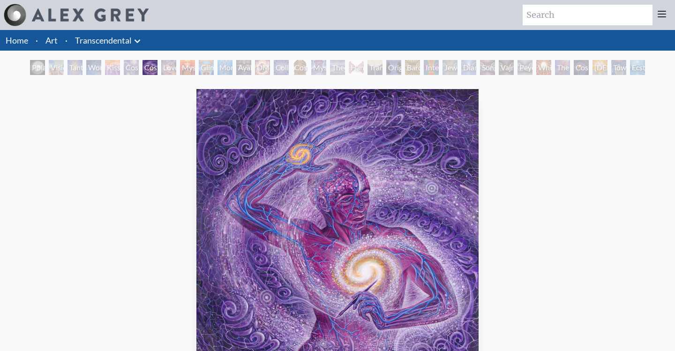
click at [33, 68] on div "Polar Unity Spiral" at bounding box center [37, 67] width 15 height 15
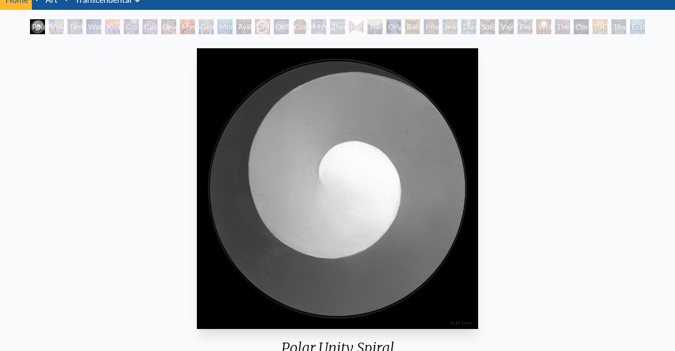
scroll to position [40, 0]
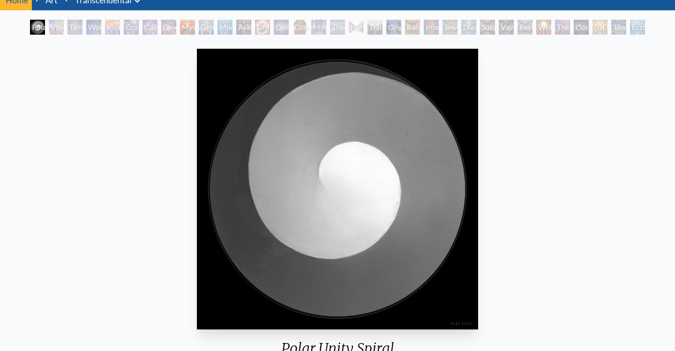
click at [56, 33] on div "Visionary Origin of Language" at bounding box center [56, 27] width 15 height 15
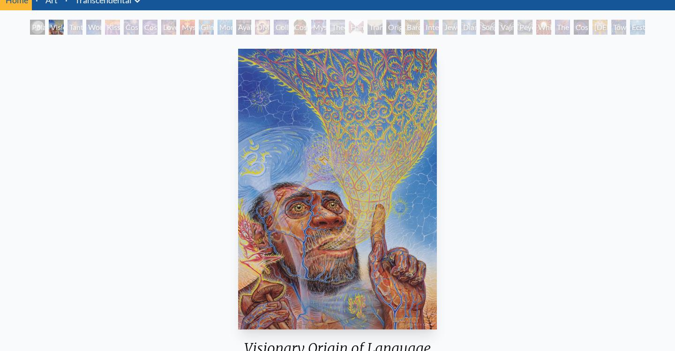
click at [68, 30] on div "Tantra" at bounding box center [74, 27] width 15 height 15
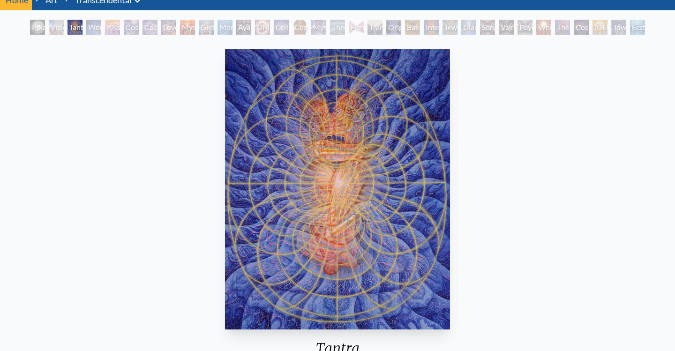
click at [97, 27] on div "Wonder" at bounding box center [93, 27] width 15 height 15
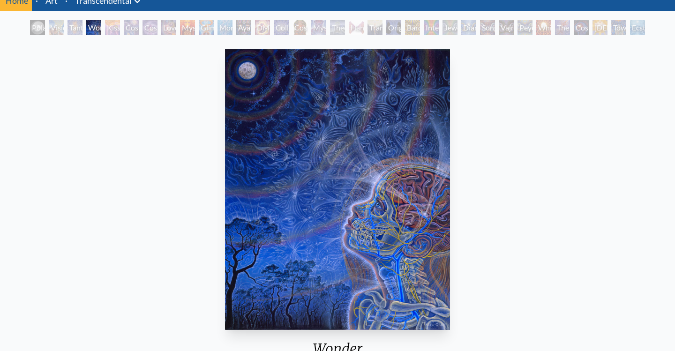
scroll to position [37, 0]
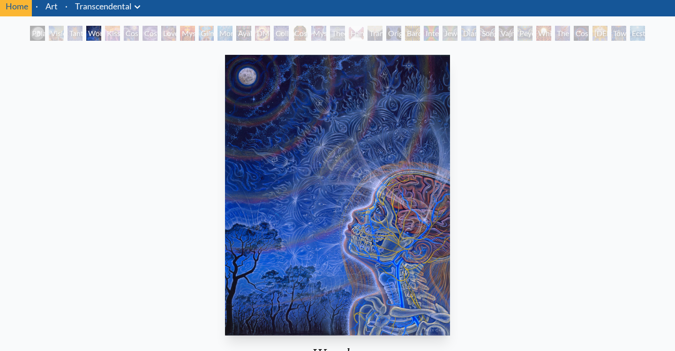
click at [565, 162] on div "Wonder 1996, acrylic on paper, 16 x 20 in. Visit the CoSM Shop Wonder - Poster" at bounding box center [337, 355] width 660 height 608
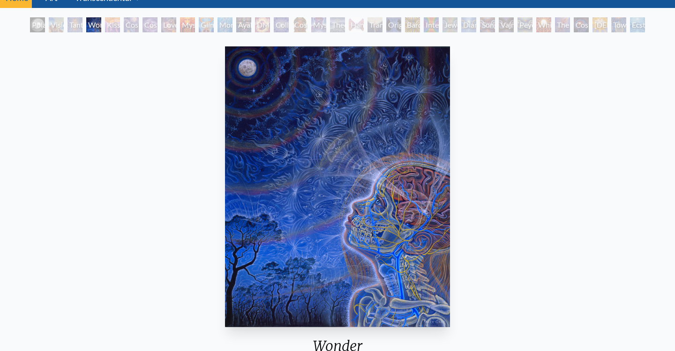
scroll to position [39, 0]
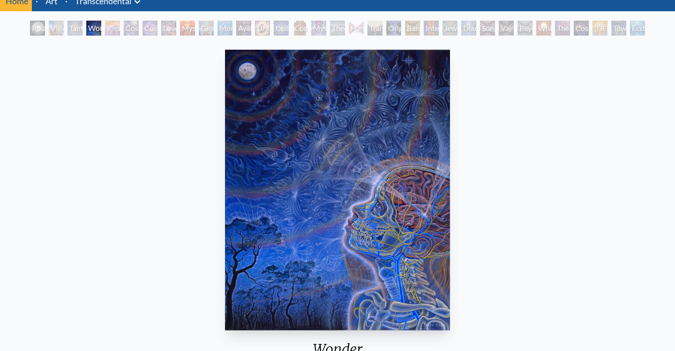
click at [76, 33] on div "Tantra" at bounding box center [74, 28] width 15 height 15
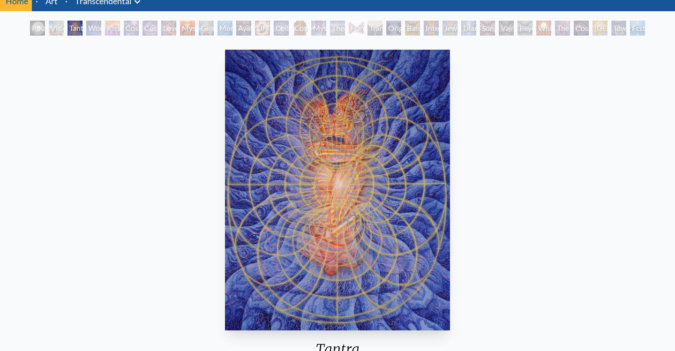
click at [97, 30] on div "Wonder" at bounding box center [93, 28] width 15 height 15
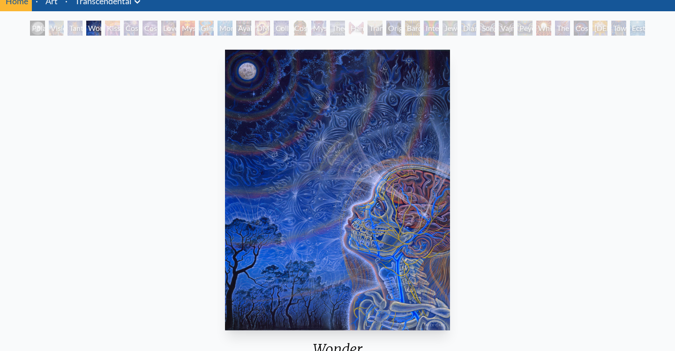
click at [119, 28] on div "Kiss of the [MEDICAL_DATA]" at bounding box center [112, 28] width 15 height 15
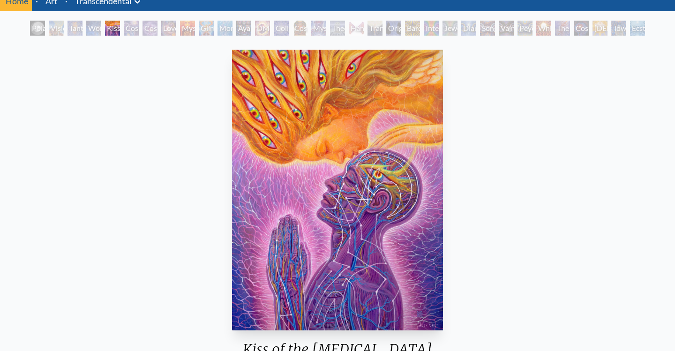
click at [130, 33] on div "Cosmic Creativity" at bounding box center [131, 28] width 15 height 15
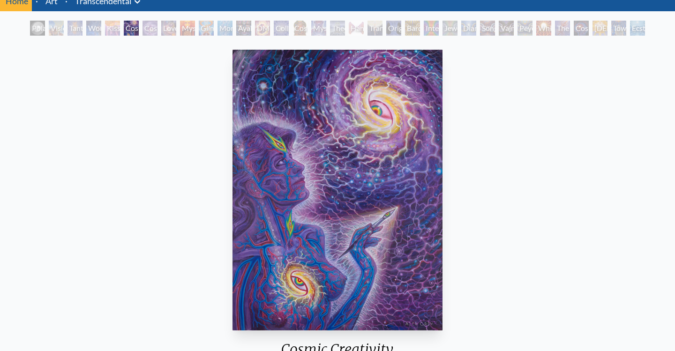
click at [147, 29] on div "Cosmic Artist" at bounding box center [149, 28] width 15 height 15
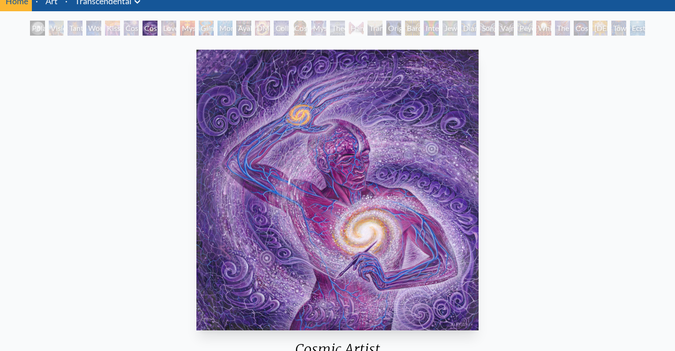
click at [120, 28] on div "Kiss of the [MEDICAL_DATA]" at bounding box center [112, 28] width 15 height 15
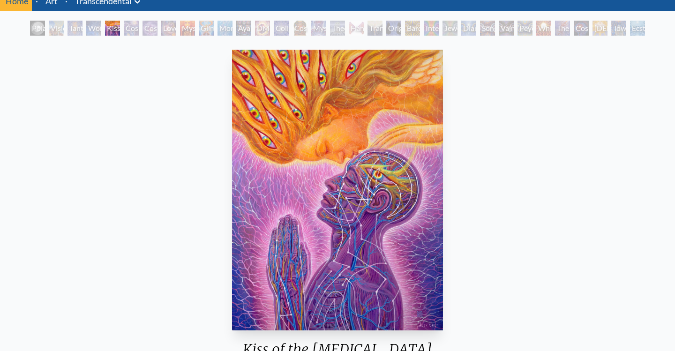
scroll to position [39, 0]
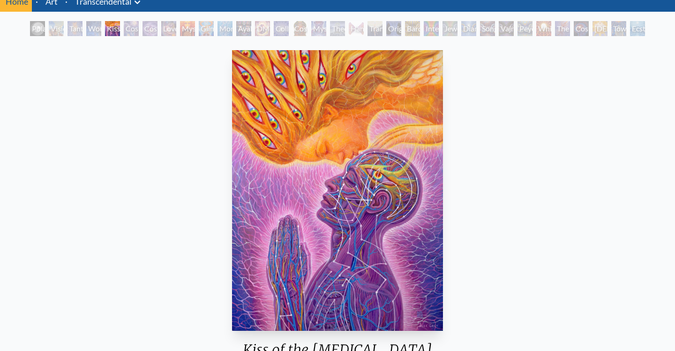
click at [176, 26] on div "Love is a Cosmic Force" at bounding box center [168, 28] width 15 height 15
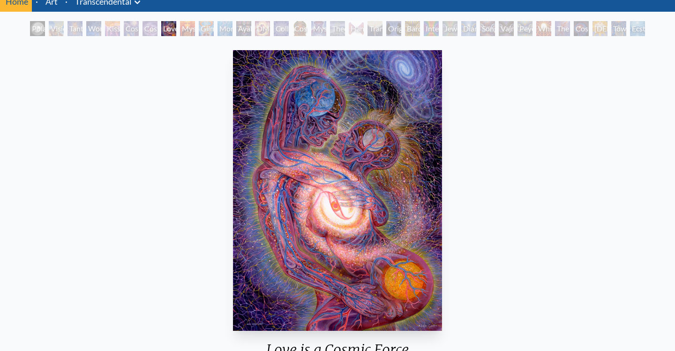
scroll to position [45, 0]
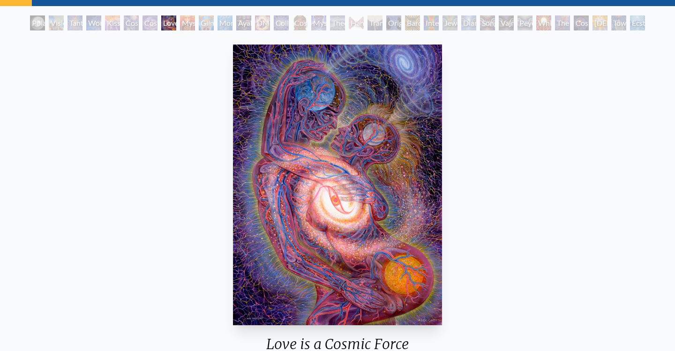
click at [186, 29] on div "Mysteriosa 2" at bounding box center [187, 22] width 15 height 15
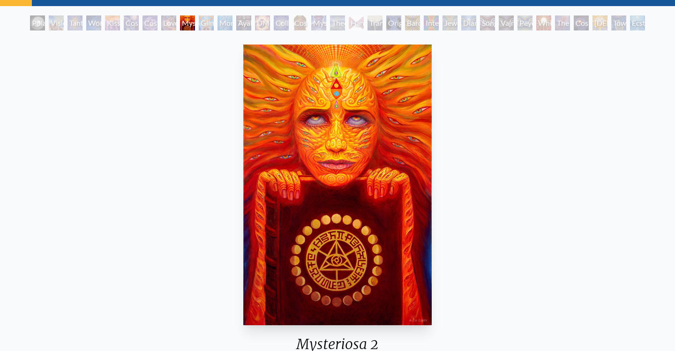
click at [212, 22] on div "Glimpsing the Empyrean" at bounding box center [206, 22] width 15 height 15
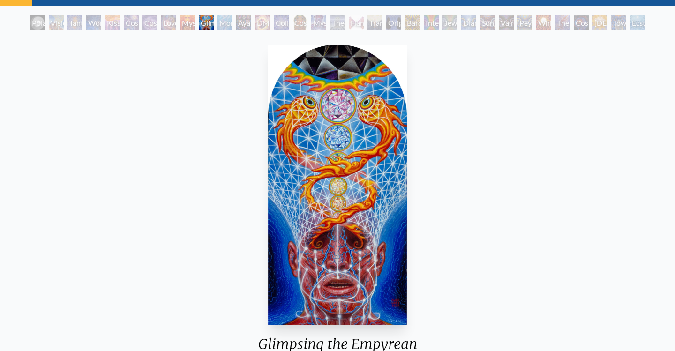
click at [227, 22] on div "Monochord" at bounding box center [224, 22] width 15 height 15
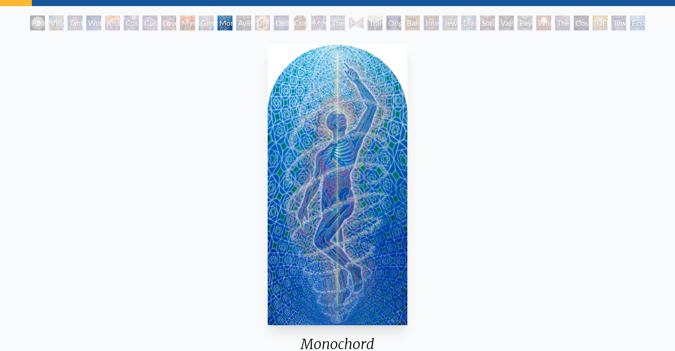
click at [251, 22] on div "Ayahuasca Visitation" at bounding box center [243, 22] width 15 height 15
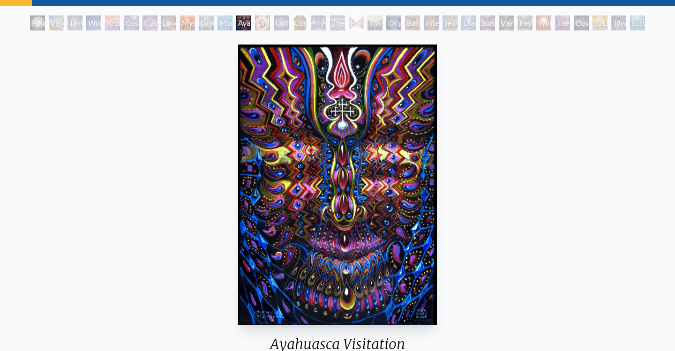
click at [268, 24] on div "DMT - The Spirit Molecule" at bounding box center [262, 22] width 15 height 15
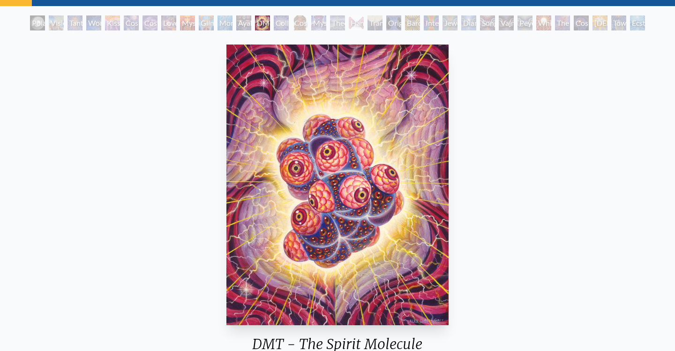
click at [424, 156] on img "13 / 33" at bounding box center [337, 185] width 222 height 281
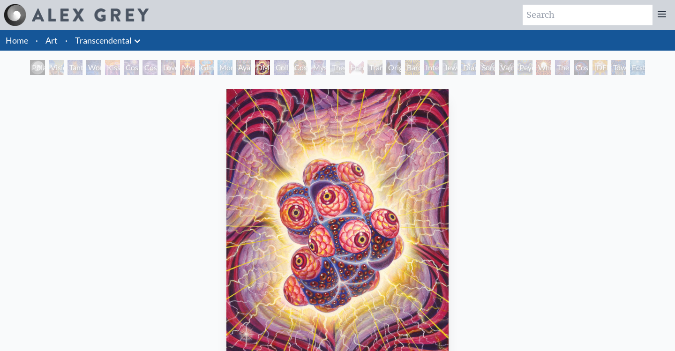
click at [30, 68] on div "Polar Unity Spiral" at bounding box center [37, 67] width 15 height 15
